Goal: Task Accomplishment & Management: Manage account settings

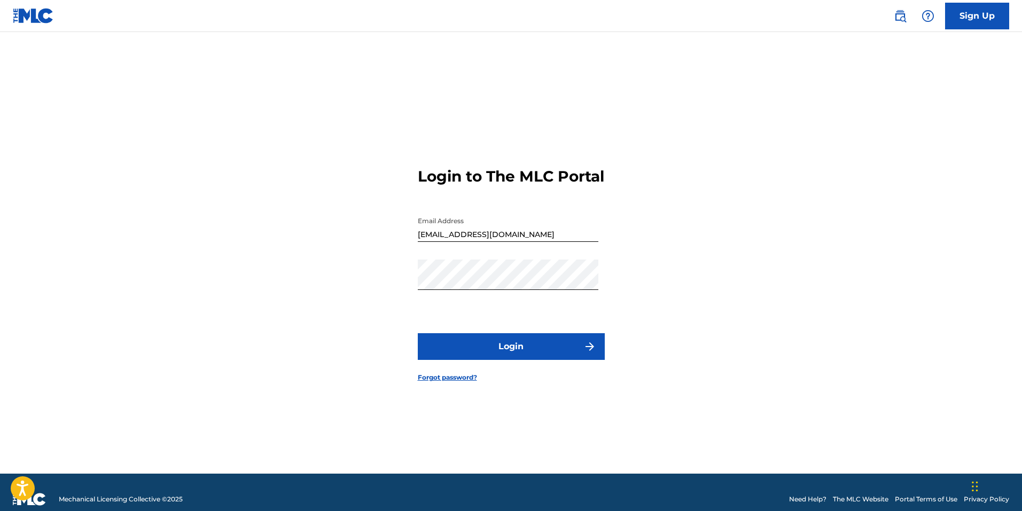
click at [528, 356] on button "Login" at bounding box center [511, 346] width 187 height 27
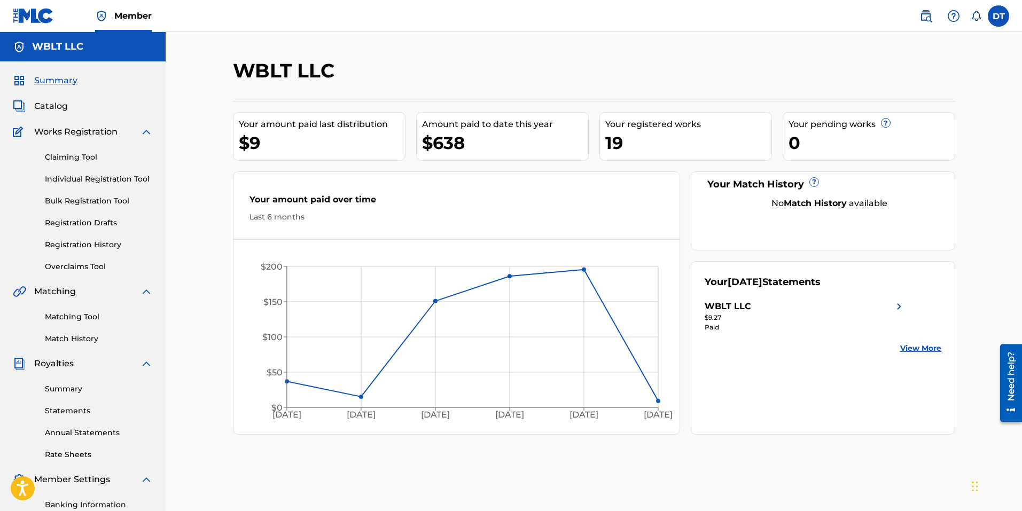
click at [1000, 21] on label at bounding box center [997, 15] width 21 height 21
click at [998, 16] on input "DT [PERSON_NAME] [EMAIL_ADDRESS][DOMAIN_NAME] Notification Preferences Profile …" at bounding box center [998, 16] width 0 height 0
click at [886, 150] on p "Log out" at bounding box center [894, 151] width 25 height 10
click at [998, 16] on input "DT [PERSON_NAME] [EMAIL_ADDRESS][DOMAIN_NAME] Notification Preferences Profile …" at bounding box center [998, 16] width 0 height 0
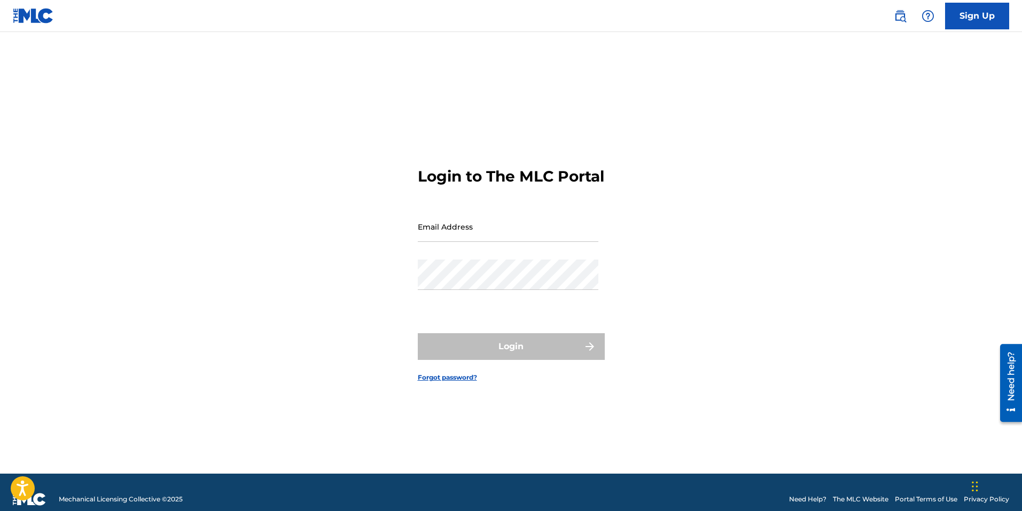
type input "[EMAIL_ADDRESS][DOMAIN_NAME]"
